Goal: Find specific page/section

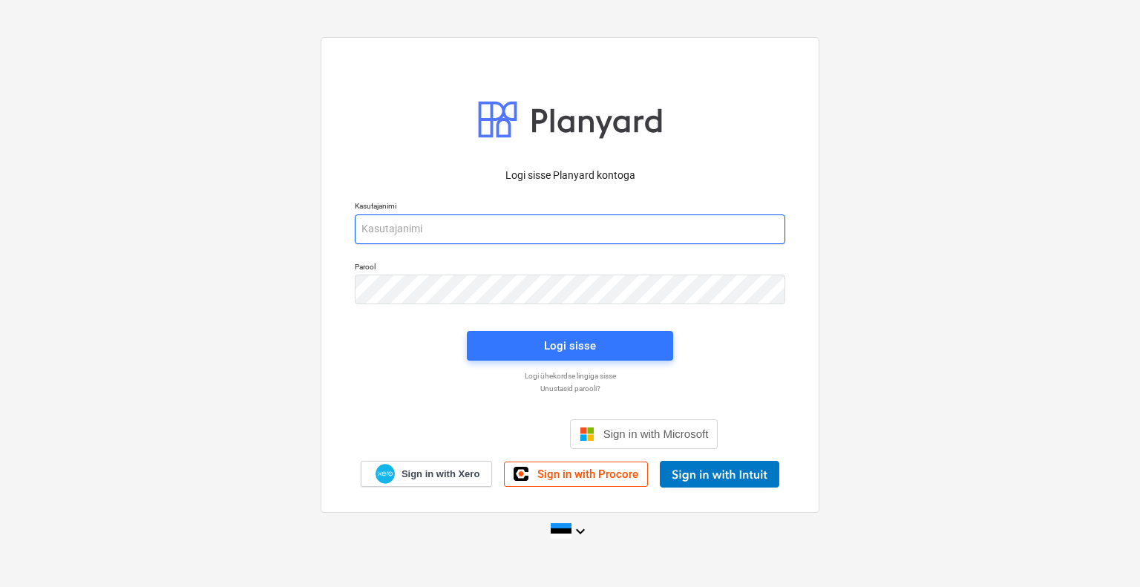
click at [537, 243] on input "email" at bounding box center [570, 230] width 431 height 30
type input "[EMAIL_ADDRESS][DOMAIN_NAME]"
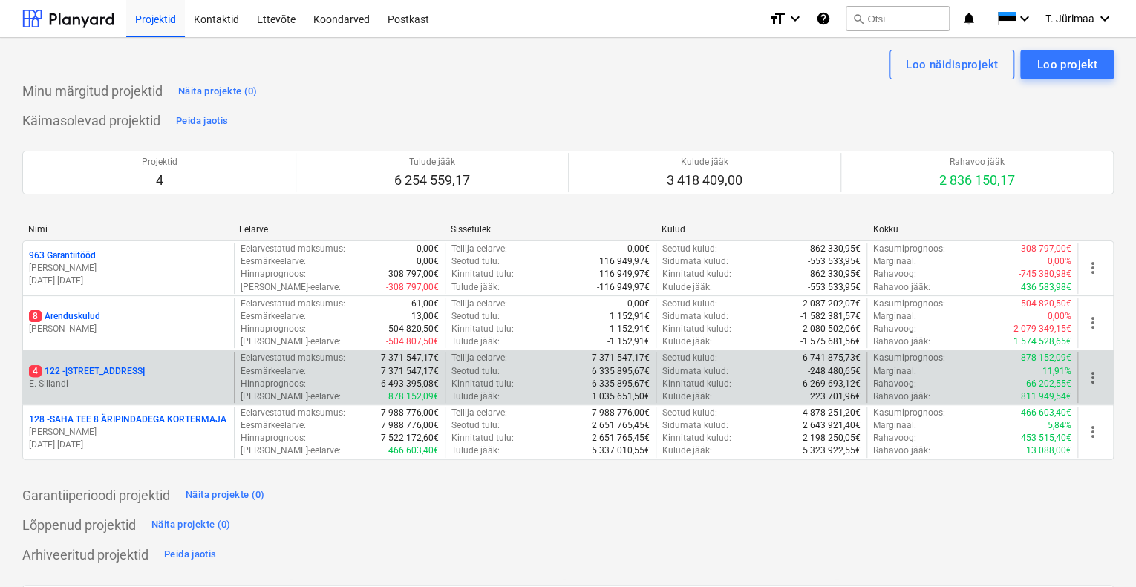
click at [113, 371] on p "4 122 - [STREET_ADDRESS]" at bounding box center [87, 371] width 116 height 13
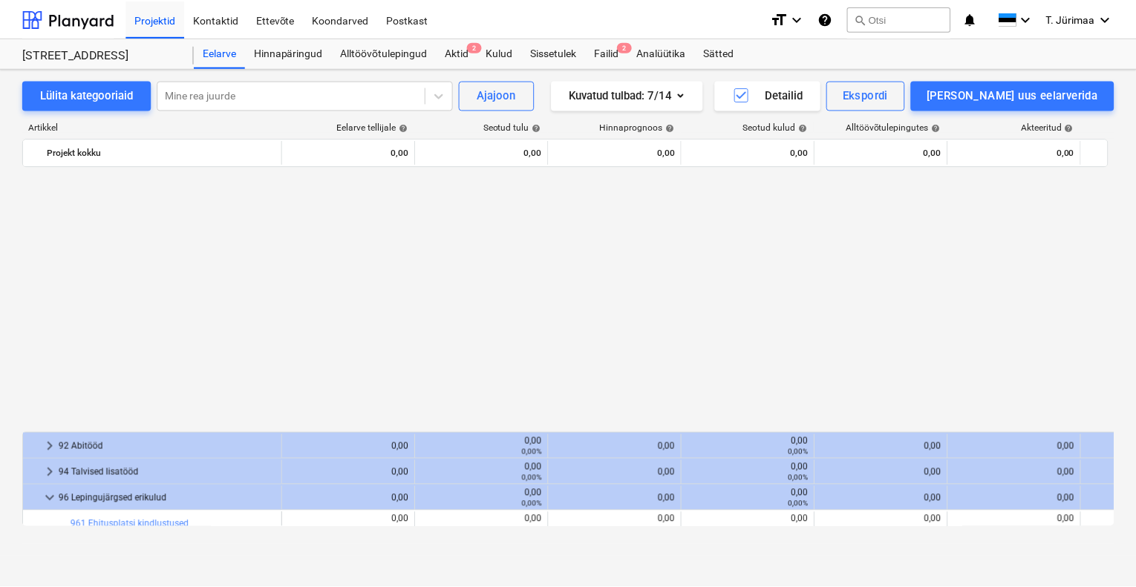
scroll to position [311, 0]
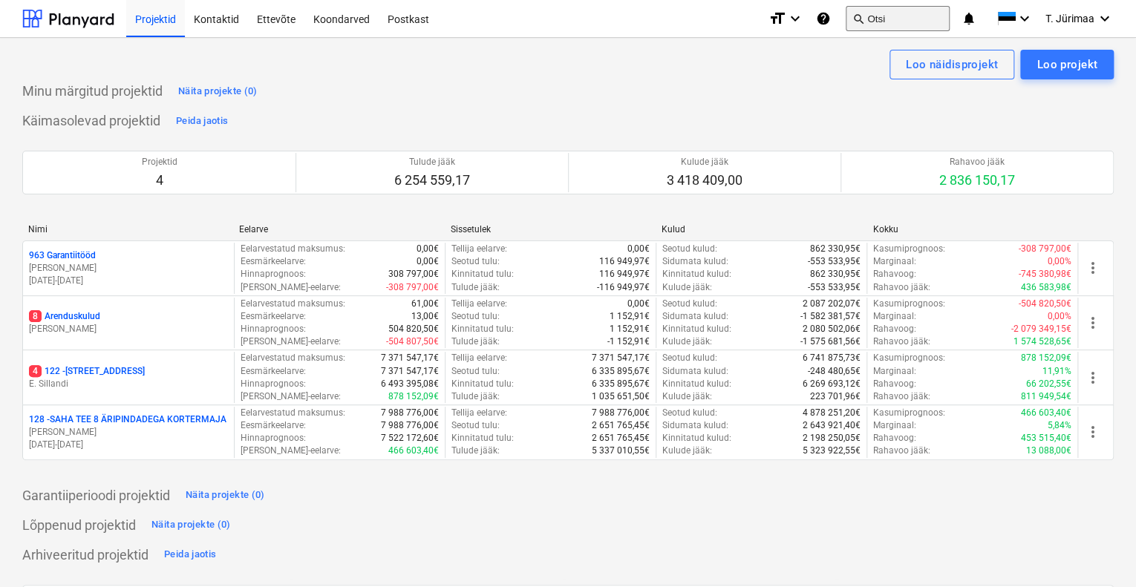
click at [894, 24] on button "search Otsi" at bounding box center [897, 18] width 104 height 25
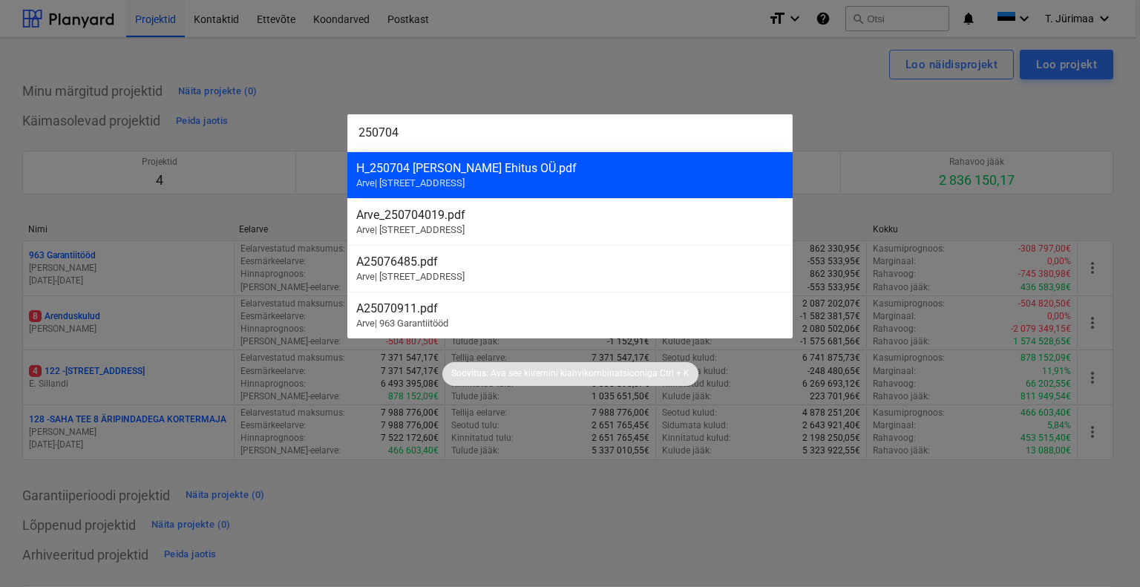
type input "250704"
click at [626, 181] on div "H_250704 [PERSON_NAME] Ehitus OÜ.pdf Arve | 122 - [STREET_ADDRESS]" at bounding box center [569, 174] width 445 height 47
